Goal: Check status: Check status

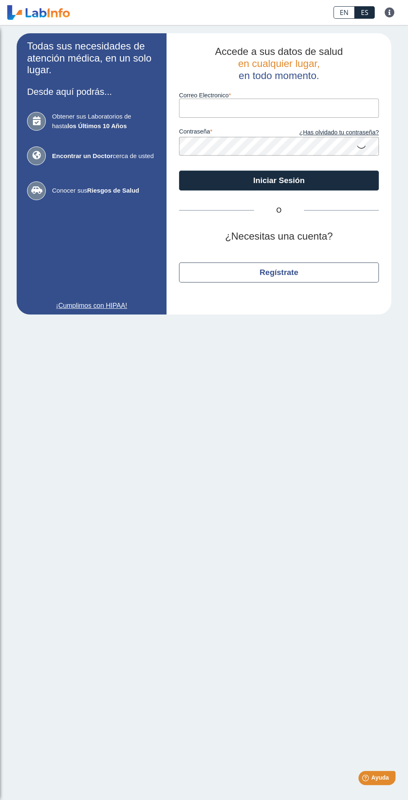
click at [247, 107] on input "Correo Electronico" at bounding box center [279, 108] width 200 height 19
type input "[EMAIL_ADDRESS][DOMAIN_NAME]"
click at [179, 171] on button "Iniciar Sesión" at bounding box center [279, 181] width 200 height 20
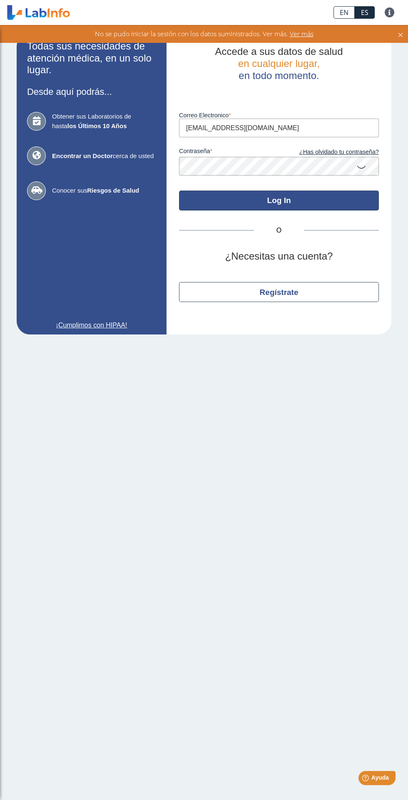
click at [282, 200] on button "Log In" at bounding box center [279, 200] width 200 height 20
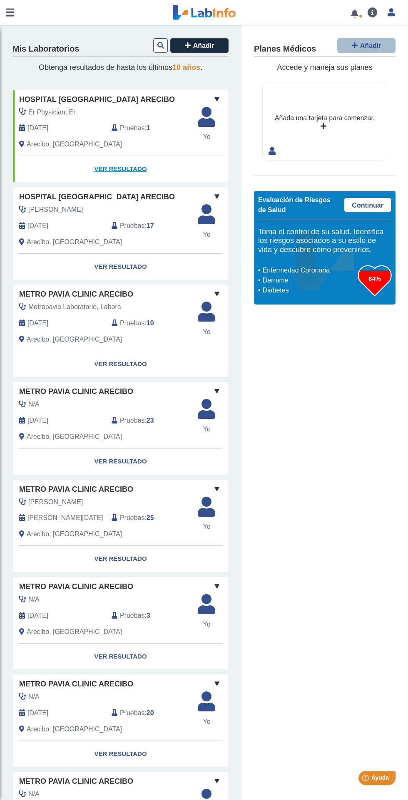
click at [116, 168] on link "Ver Resultado" at bounding box center [120, 169] width 215 height 26
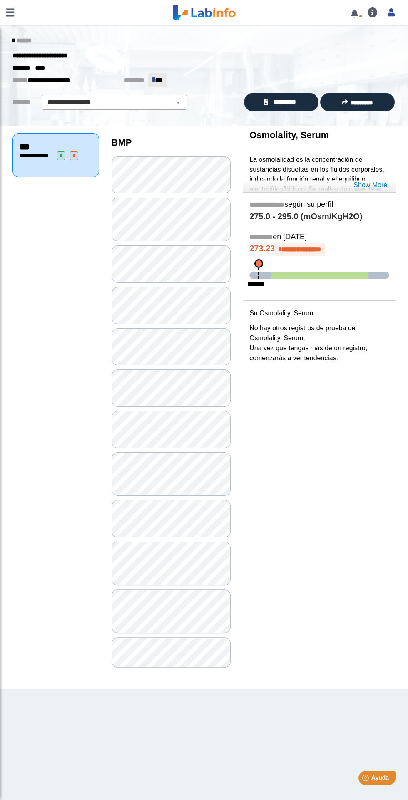
click at [363, 187] on link "Show More" at bounding box center [370, 185] width 34 height 10
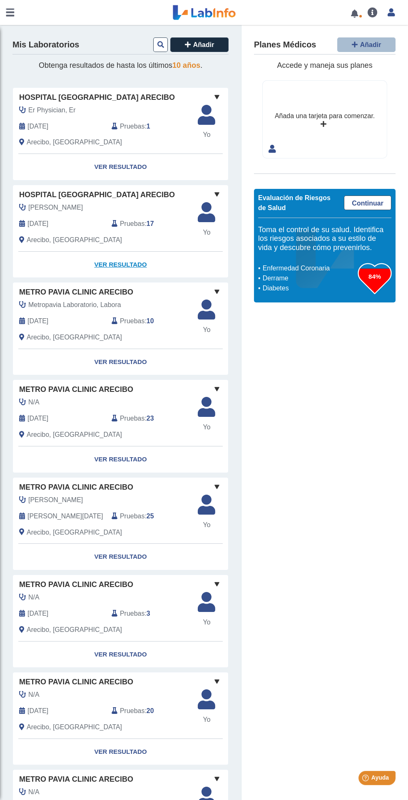
click at [118, 265] on link "Ver Resultado" at bounding box center [120, 265] width 215 height 26
click at [121, 267] on link "Ver Resultado" at bounding box center [120, 265] width 215 height 26
